Goal: Transaction & Acquisition: Book appointment/travel/reservation

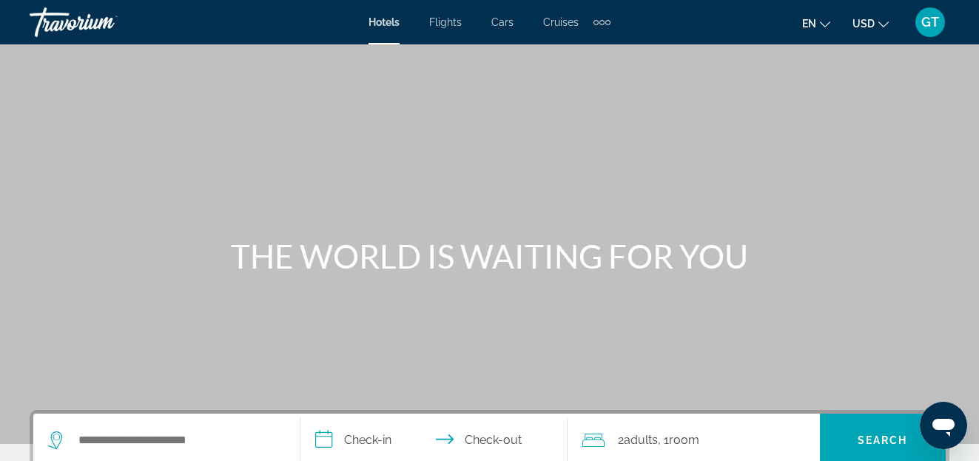
click at [442, 22] on span "Flights" at bounding box center [445, 22] width 33 height 12
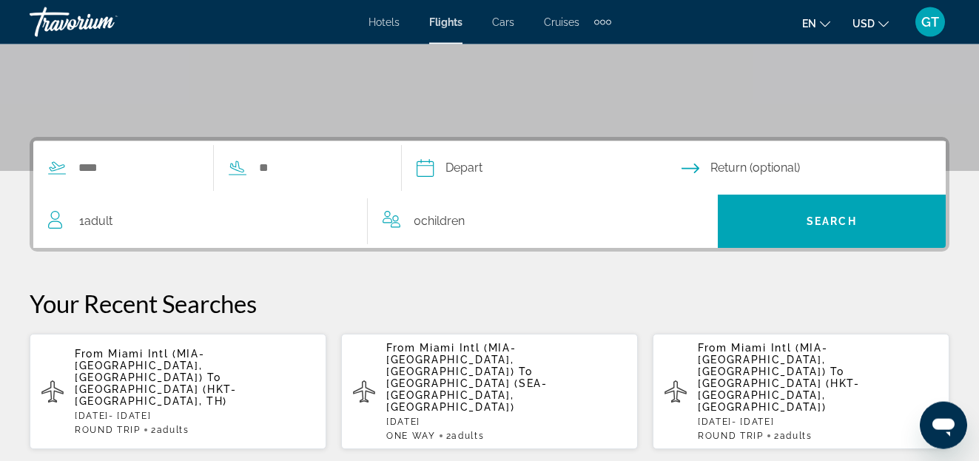
scroll to position [302, 0]
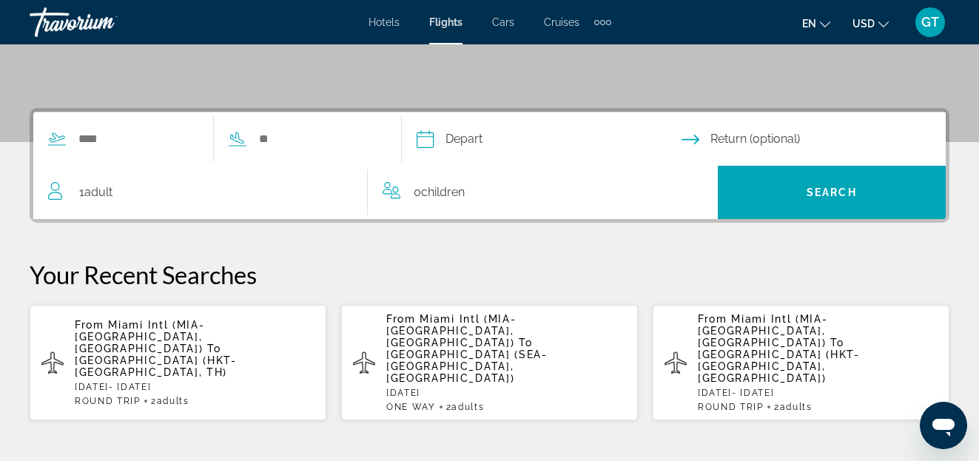
click at [171, 354] on span "Phuket Intl Airport (HKT-Phuket, TH)" at bounding box center [156, 366] width 162 height 24
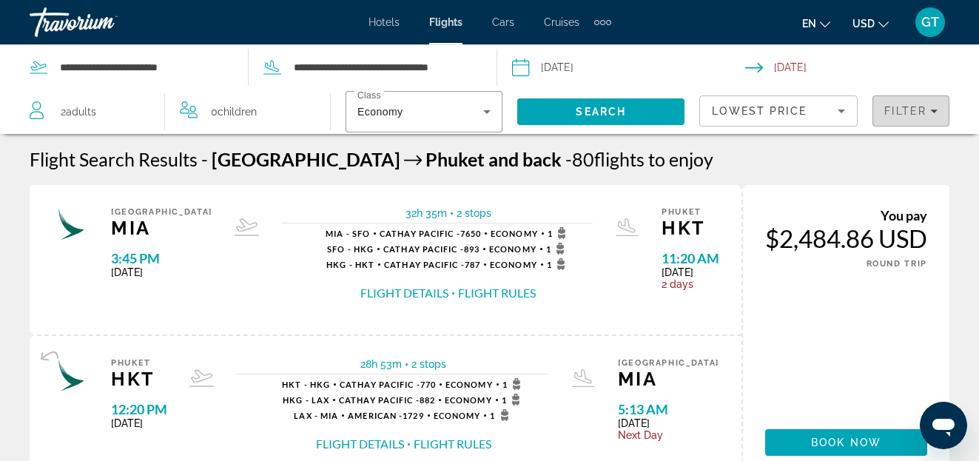
click at [932, 109] on icon "Filters" at bounding box center [933, 110] width 7 height 7
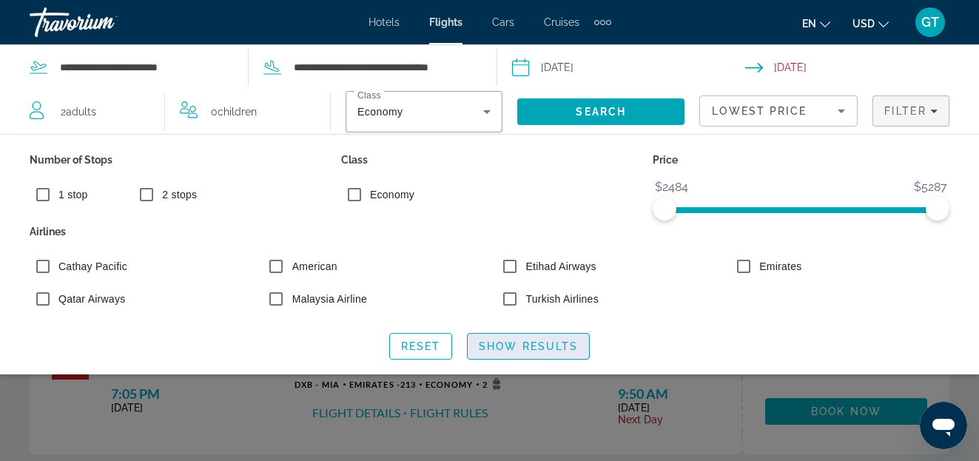
click at [538, 345] on span "Show Results" at bounding box center [528, 346] width 99 height 12
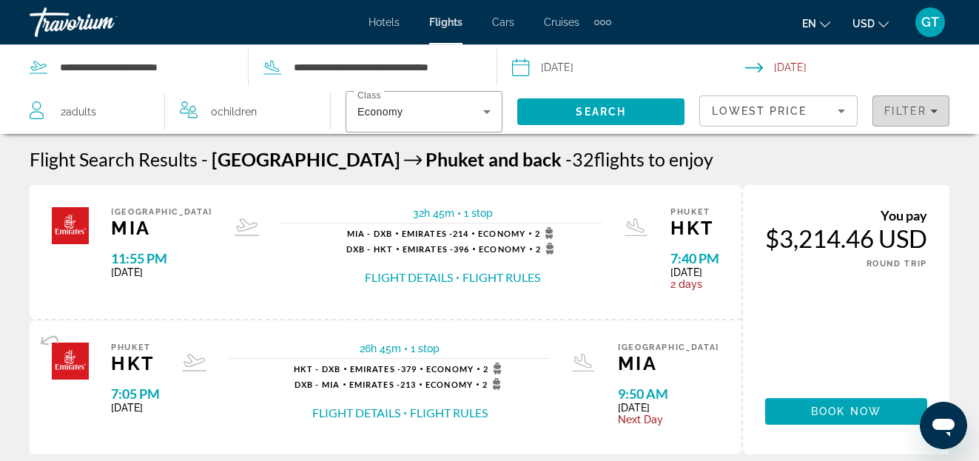
click at [933, 112] on icon "Filters" at bounding box center [933, 111] width 7 height 4
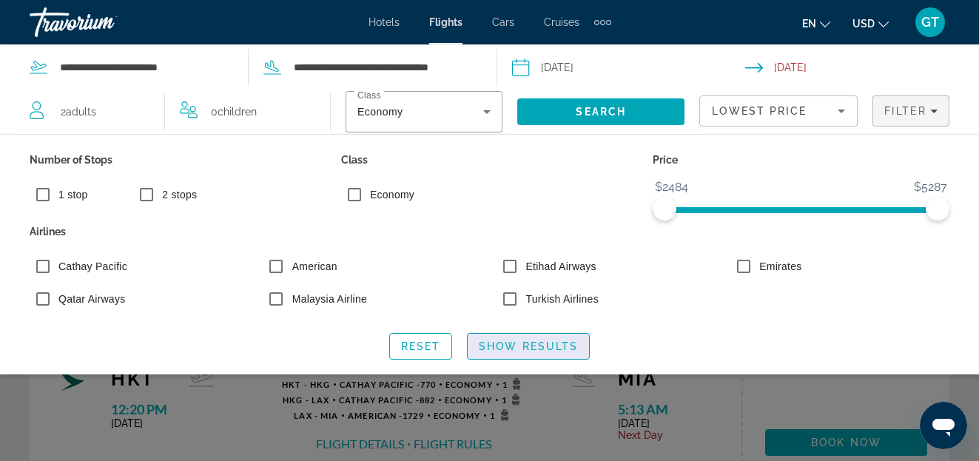
click at [518, 347] on span "Show Results" at bounding box center [528, 346] width 99 height 12
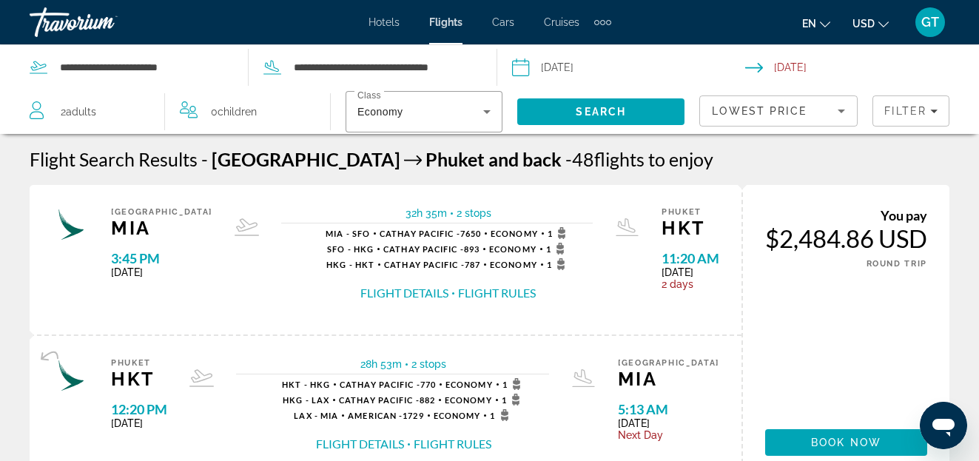
click at [386, 297] on button "Flight Details" at bounding box center [404, 293] width 88 height 16
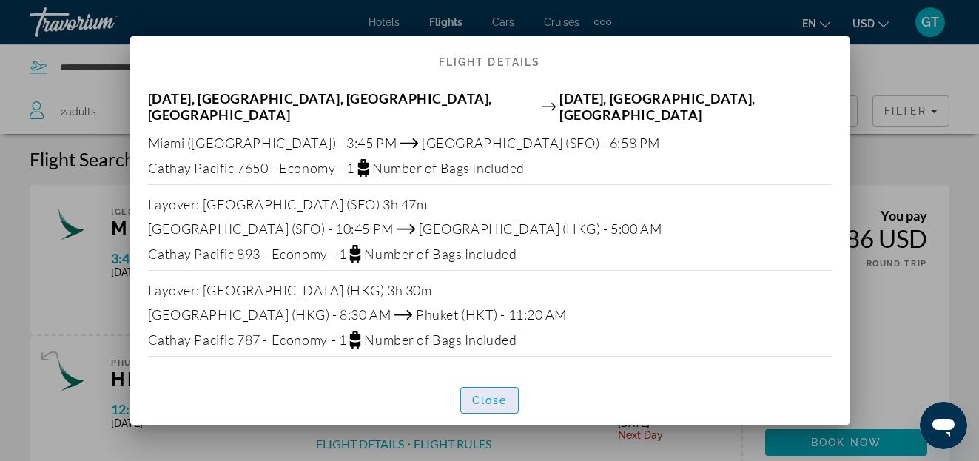
click at [482, 394] on span "Close" at bounding box center [490, 400] width 36 height 12
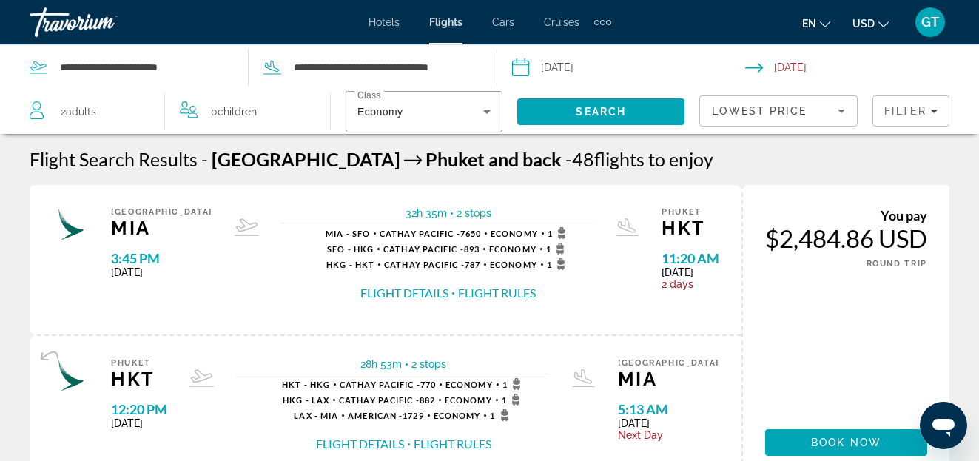
click at [363, 295] on button "Flight Details" at bounding box center [404, 293] width 88 height 16
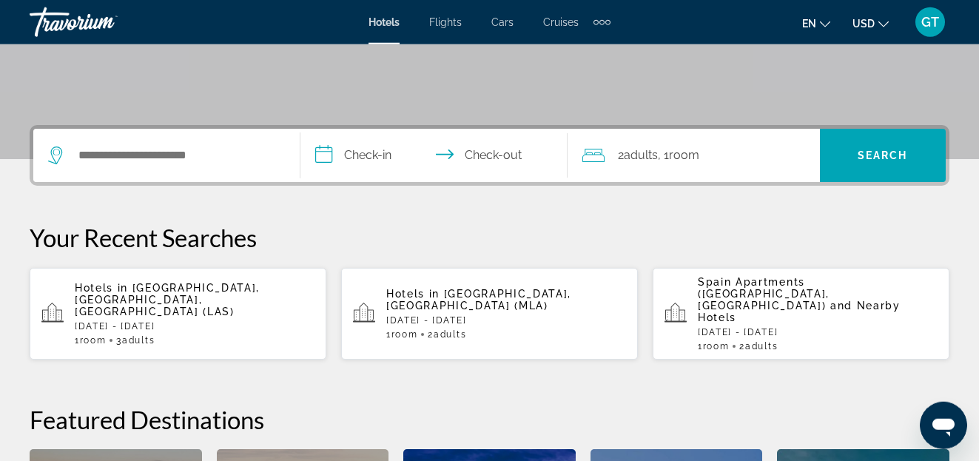
scroll to position [302, 0]
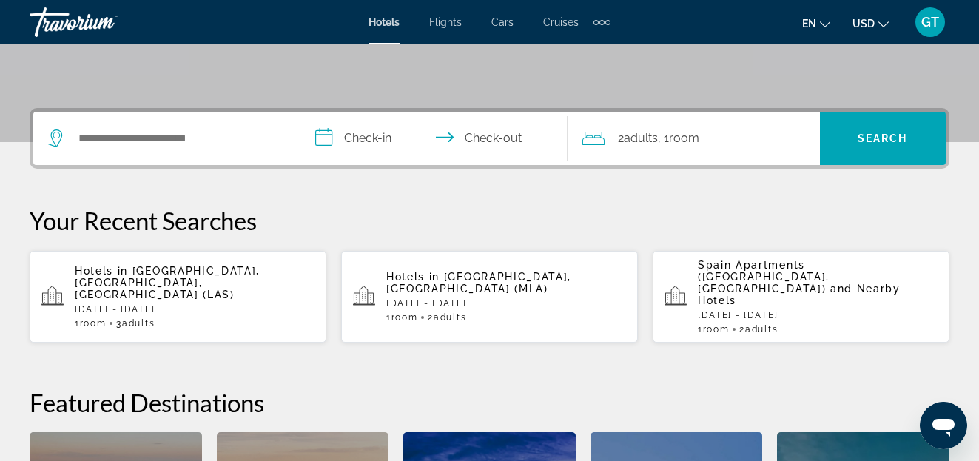
click at [283, 146] on div "Search widget" at bounding box center [166, 138] width 237 height 53
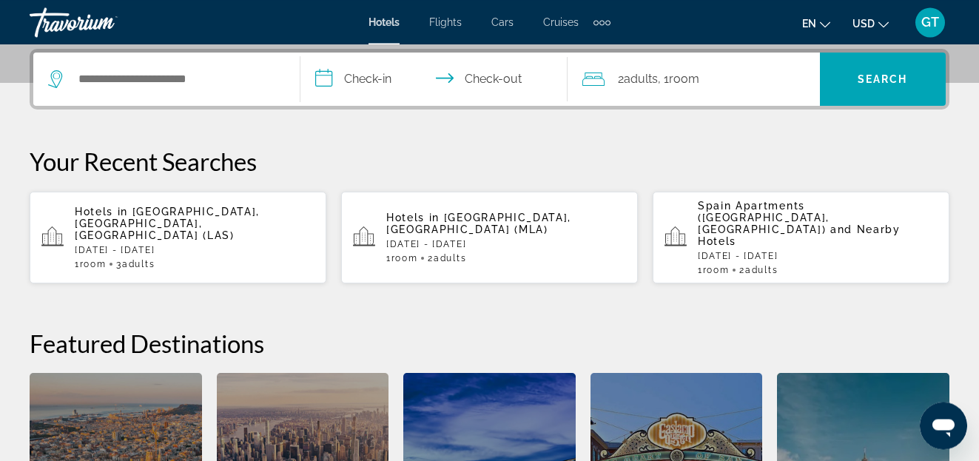
scroll to position [362, 0]
click at [247, 77] on input "Search hotel destination" at bounding box center [177, 78] width 200 height 22
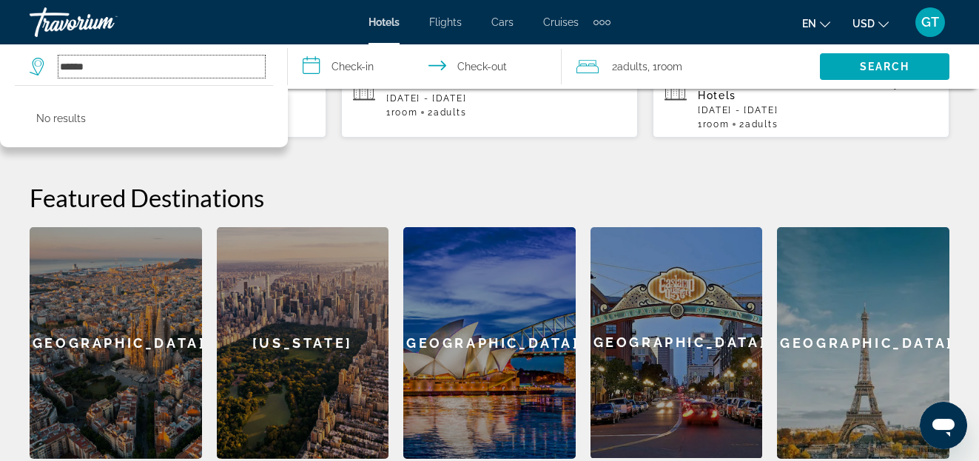
scroll to position [513, 0]
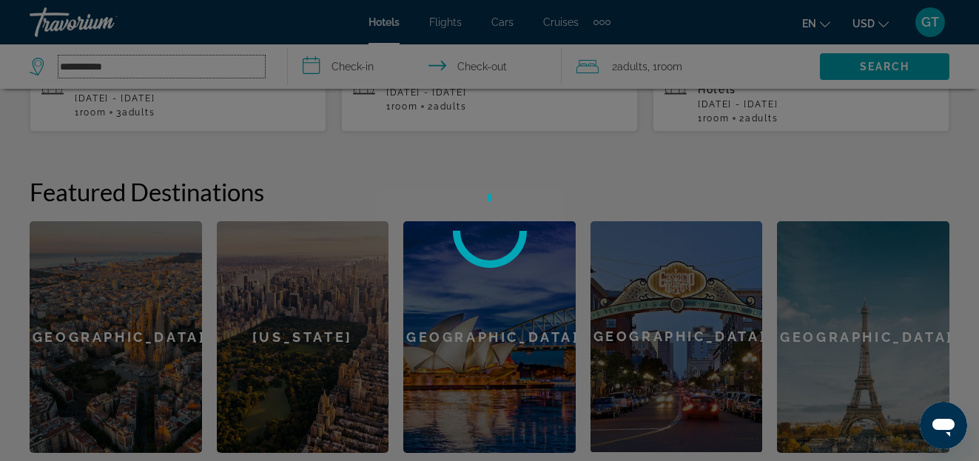
type input "**********"
